Goal: Use online tool/utility: Utilize a website feature to perform a specific function

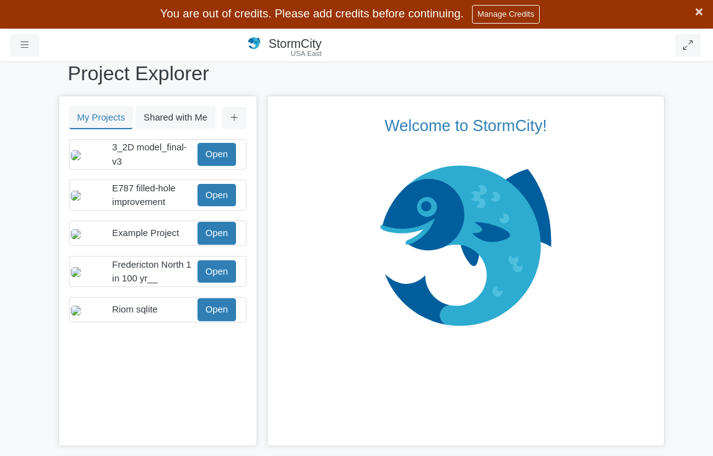
click at [700, 16] on span "×" at bounding box center [699, 12] width 8 height 16
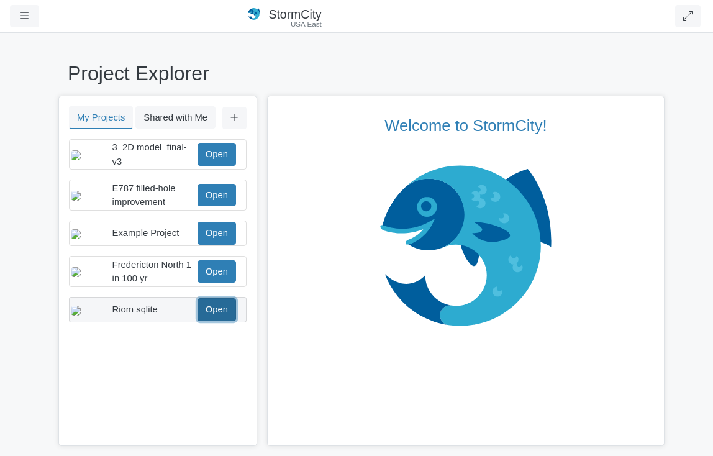
click at [224, 312] on link "Open" at bounding box center [217, 309] width 39 height 22
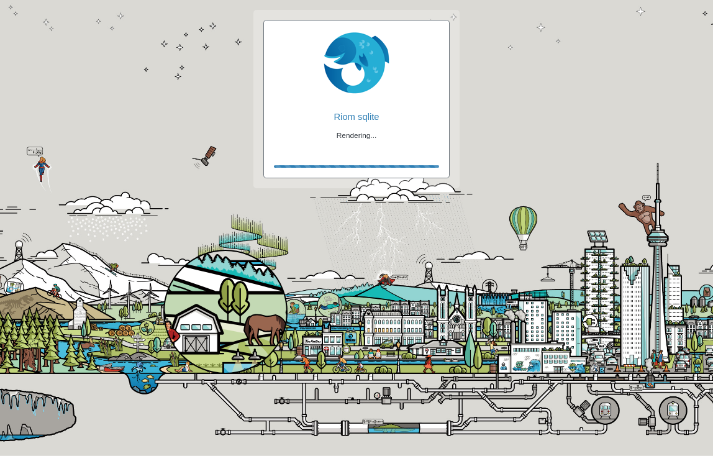
checkbox input "true"
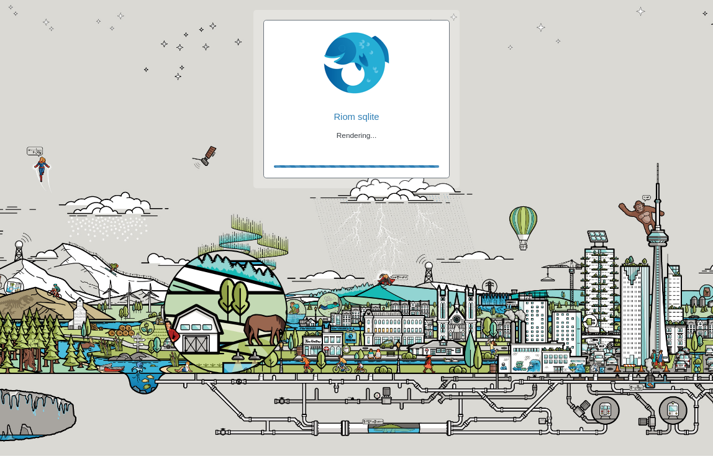
checkbox input "true"
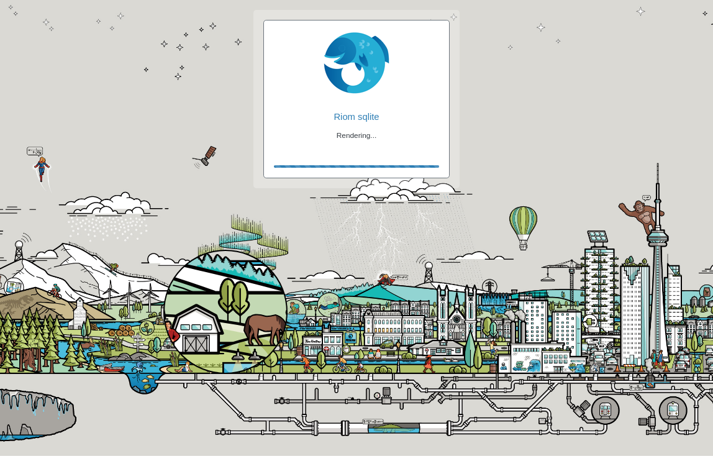
checkbox input "false"
checkbox input "true"
